Goal: Task Accomplishment & Management: Use online tool/utility

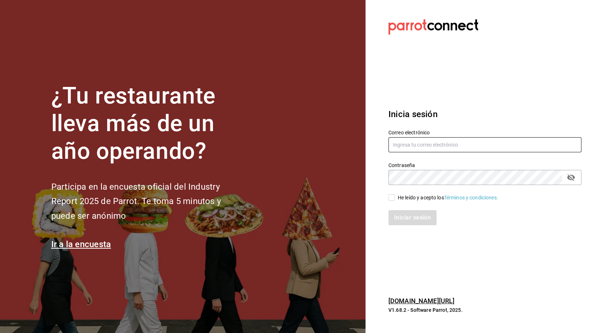
type input "[PERSON_NAME][EMAIL_ADDRESS][PERSON_NAME][DOMAIN_NAME]"
click at [391, 197] on input "He leído y acepto los Términos y condiciones." at bounding box center [392, 197] width 6 height 6
checkbox input "true"
click at [417, 220] on button "Iniciar sesión" at bounding box center [413, 217] width 49 height 15
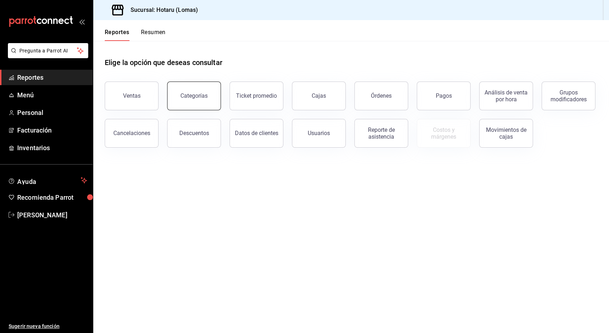
click at [198, 96] on div "Categorías" at bounding box center [193, 95] width 27 height 7
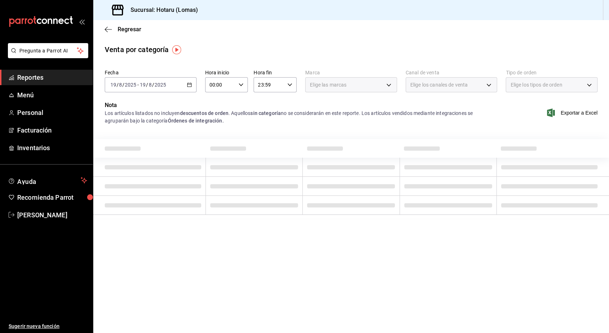
click at [187, 83] on icon "button" at bounding box center [189, 84] width 5 height 5
click at [113, 121] on span "Ayer" at bounding box center [139, 123] width 56 height 8
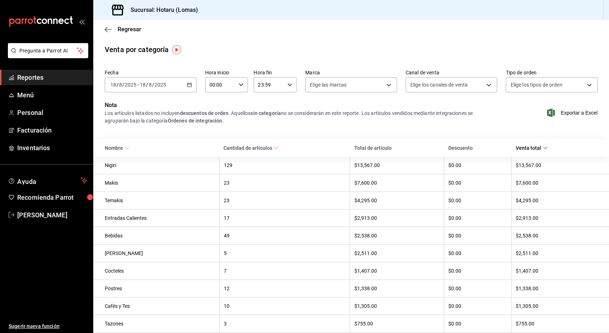
click at [575, 113] on font "Exportar a Excel" at bounding box center [579, 113] width 37 height 6
